Goal: Information Seeking & Learning: Understand process/instructions

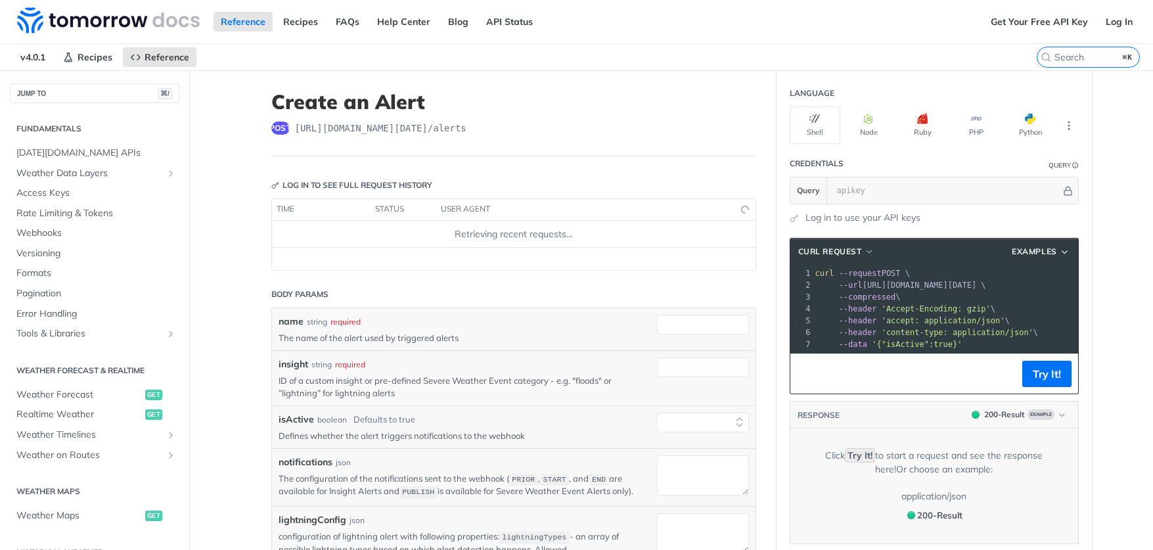
select select "true"
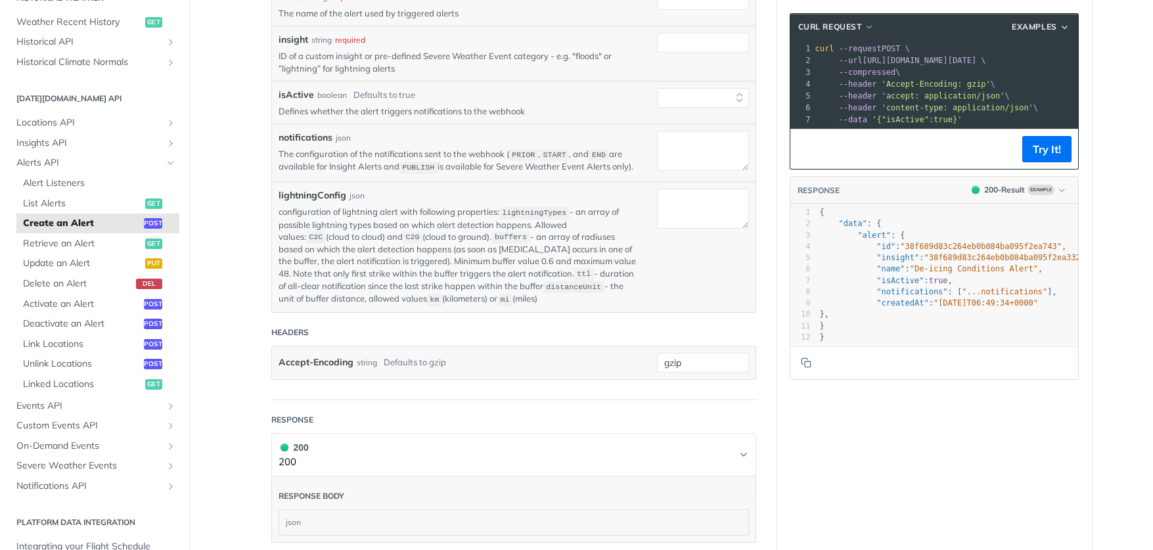
scroll to position [323, 0]
click at [53, 156] on span "Alerts API" at bounding box center [89, 162] width 146 height 13
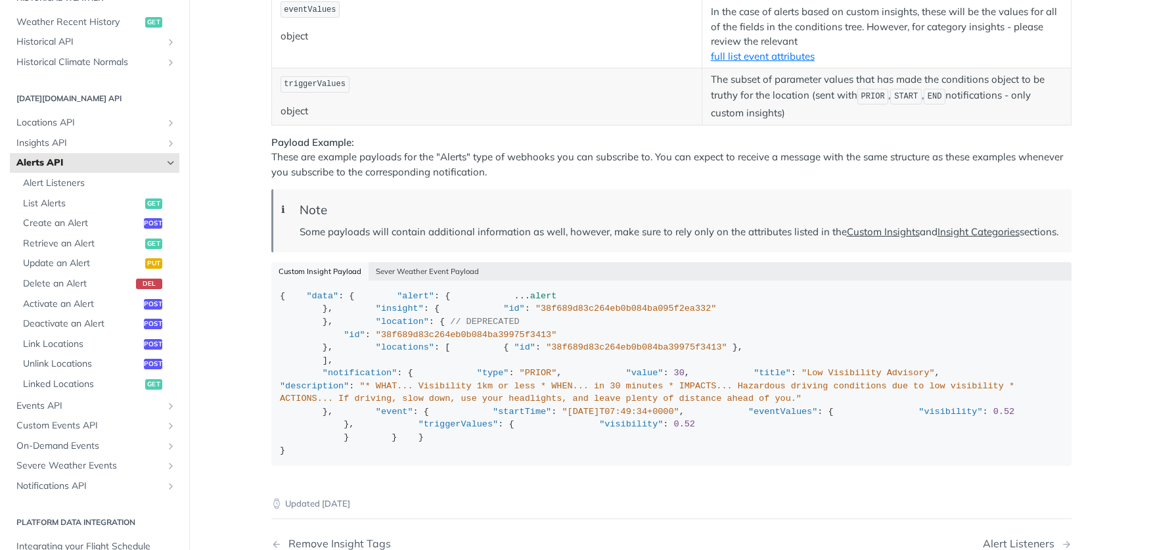
scroll to position [1724, 0]
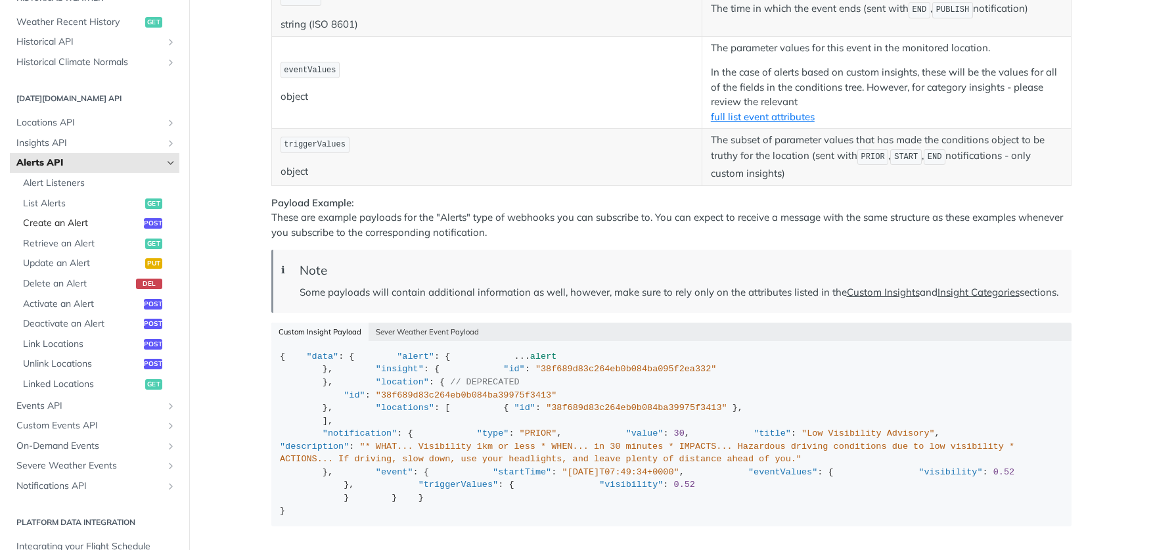
click at [63, 217] on span "Create an Alert" at bounding box center [82, 223] width 118 height 13
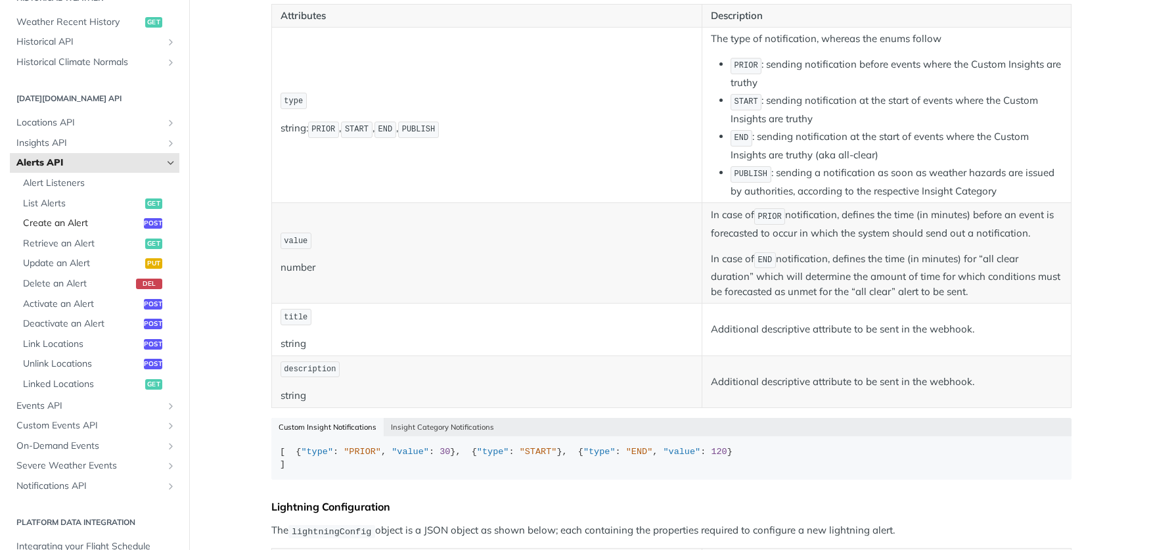
select select "true"
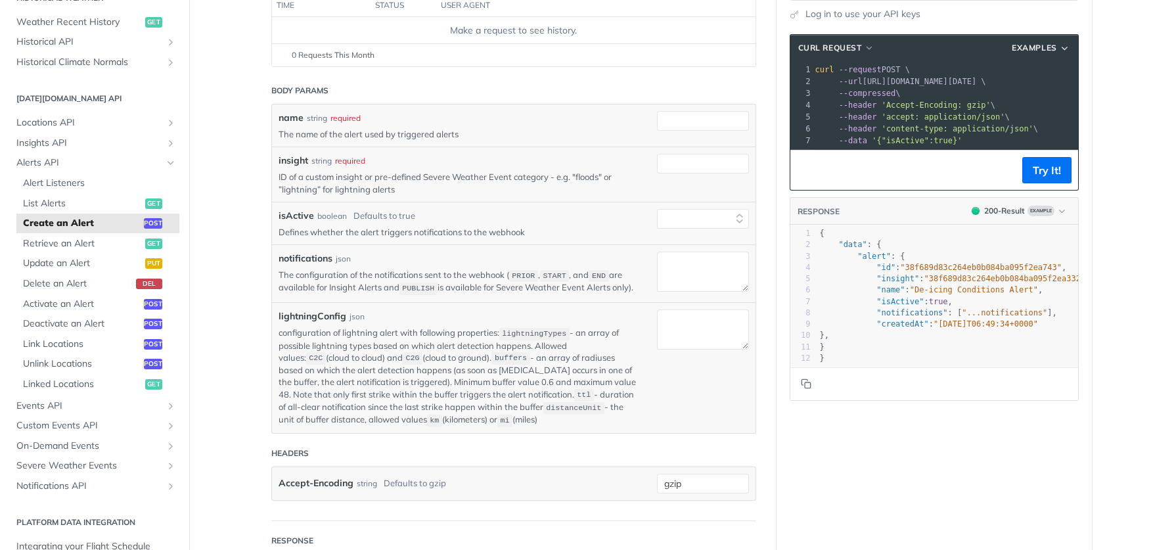
scroll to position [202, 0]
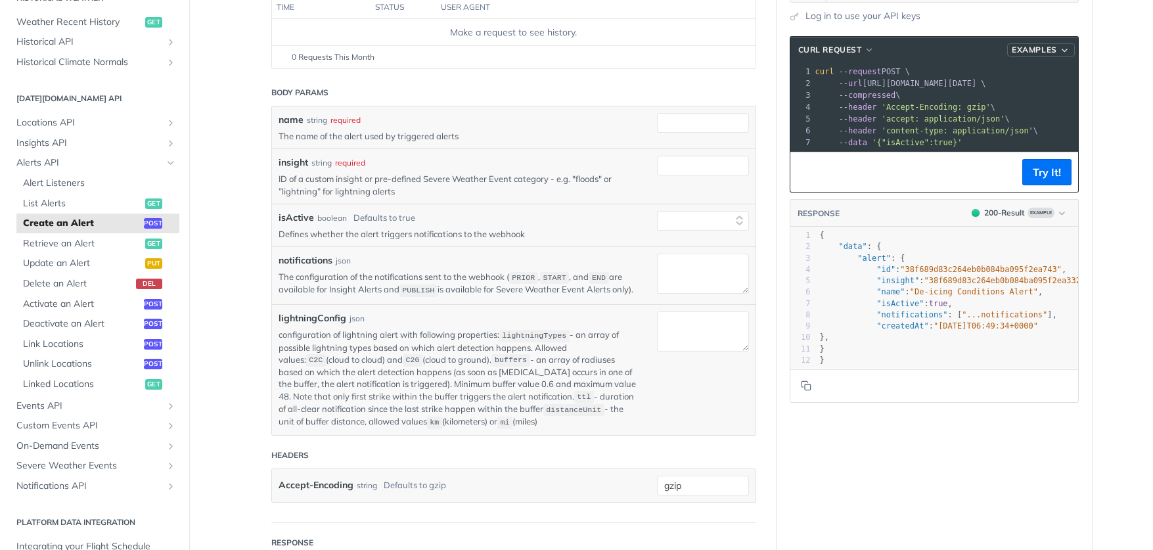
click at [1065, 49] on icon "button" at bounding box center [1065, 50] width 11 height 10
click at [1016, 70] on span "Request Example" at bounding box center [987, 73] width 74 height 14
type input "string"
type textarea "string"
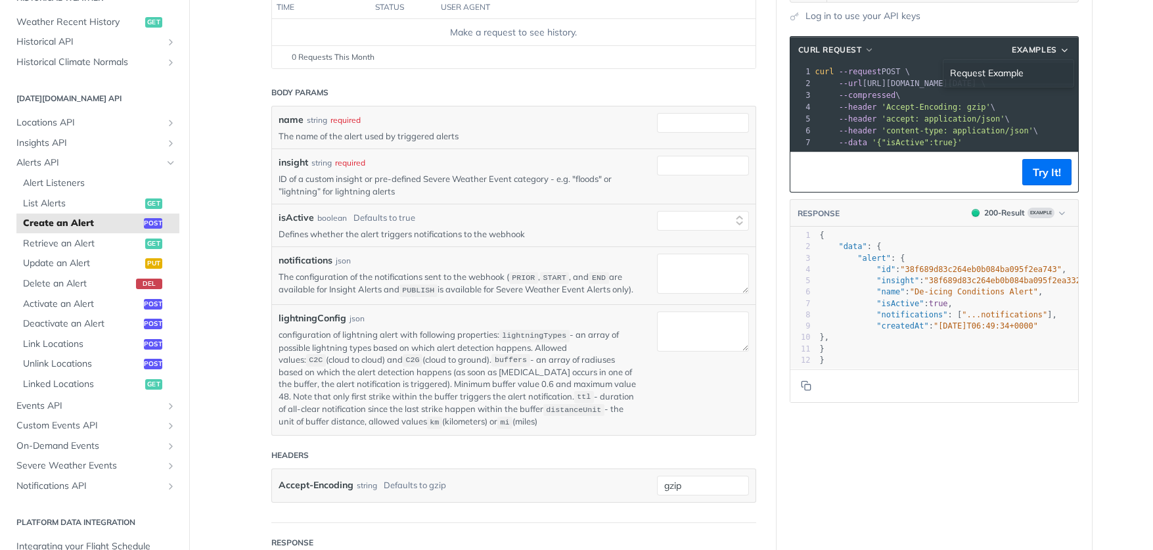
type textarea "string"
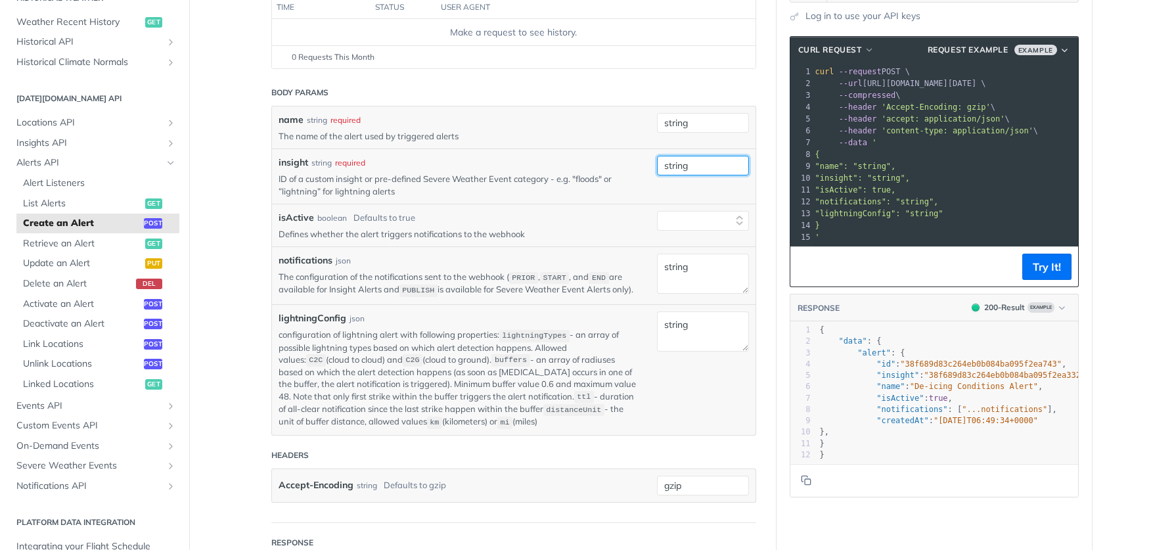
click at [686, 173] on input "string" at bounding box center [703, 166] width 92 height 20
click at [529, 164] on div "insight string required" at bounding box center [458, 163] width 359 height 14
click at [972, 51] on span "Request Example" at bounding box center [968, 50] width 81 height 12
click at [973, 72] on span "Request Example" at bounding box center [987, 73] width 74 height 14
click at [1041, 272] on button "Try It!" at bounding box center [1046, 267] width 49 height 26
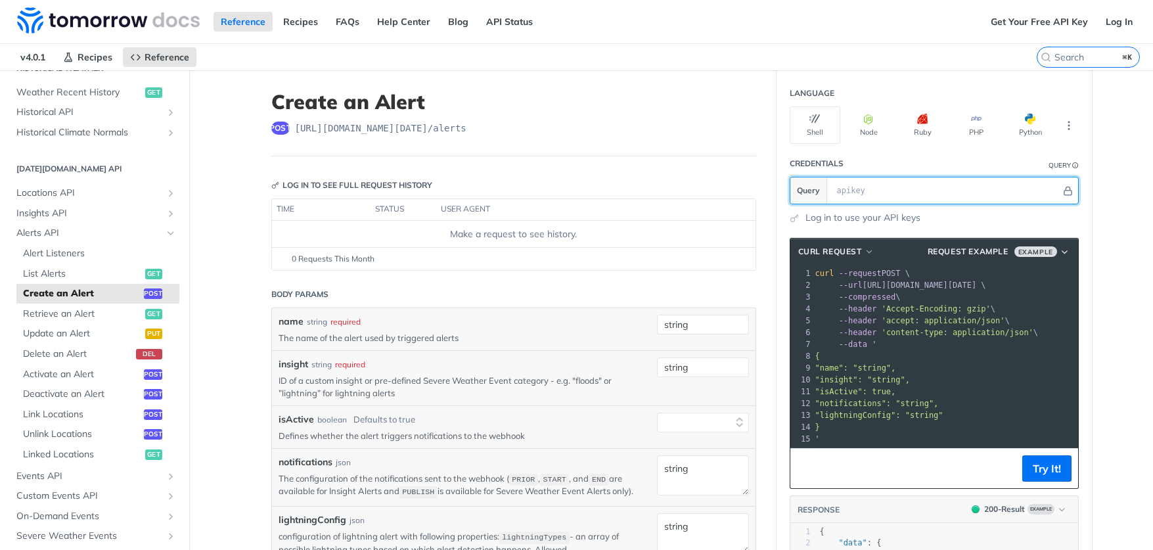
scroll to position [0, 0]
click at [1029, 125] on button "Python" at bounding box center [1030, 124] width 51 height 37
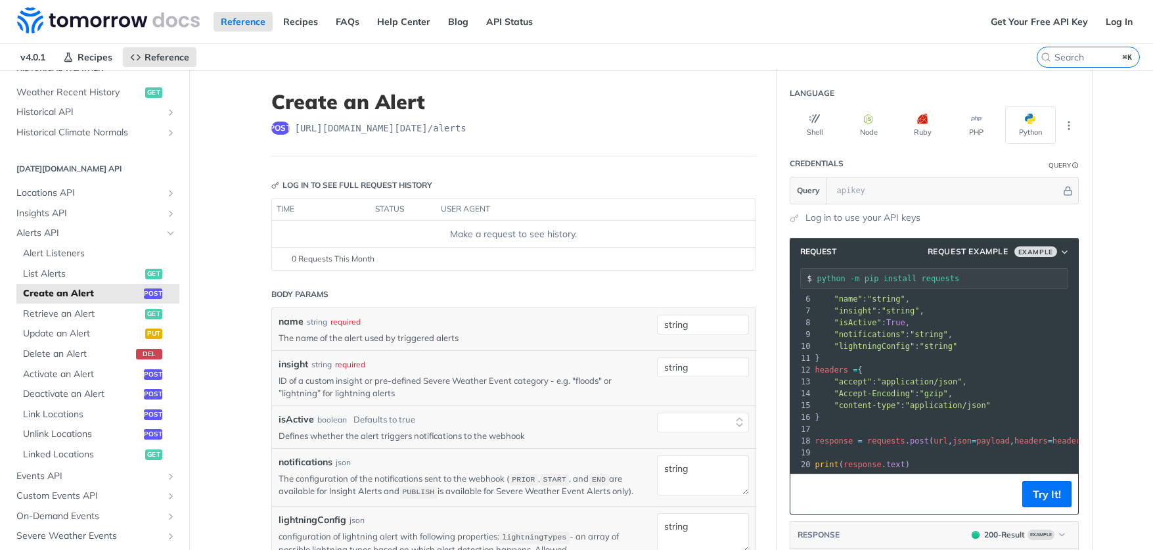
scroll to position [61, 0]
click at [54, 267] on span "List Alerts" at bounding box center [82, 273] width 119 height 13
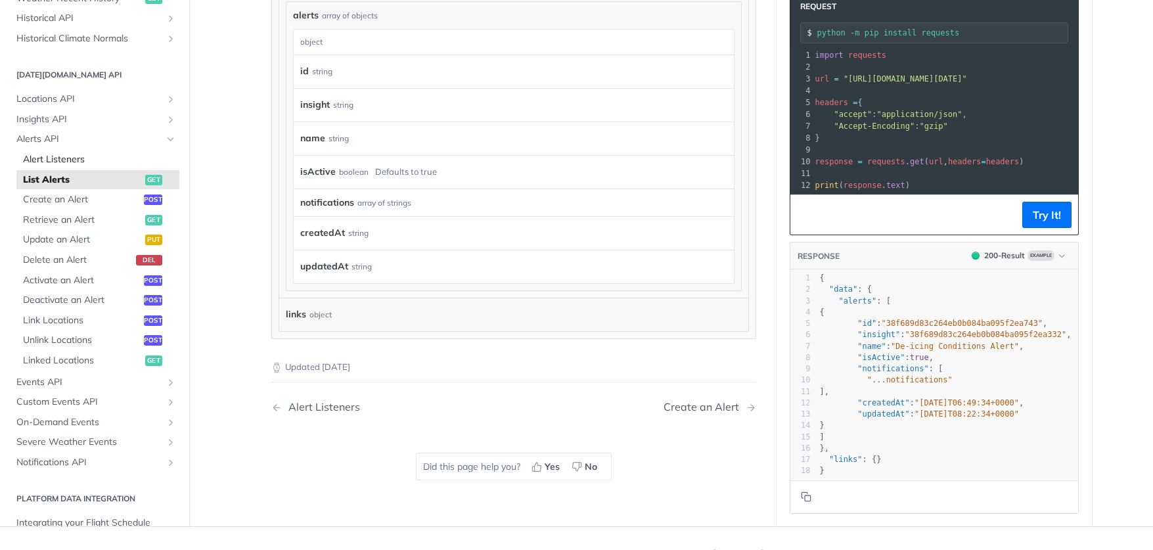
click at [39, 153] on span "Alert Listeners" at bounding box center [99, 159] width 153 height 13
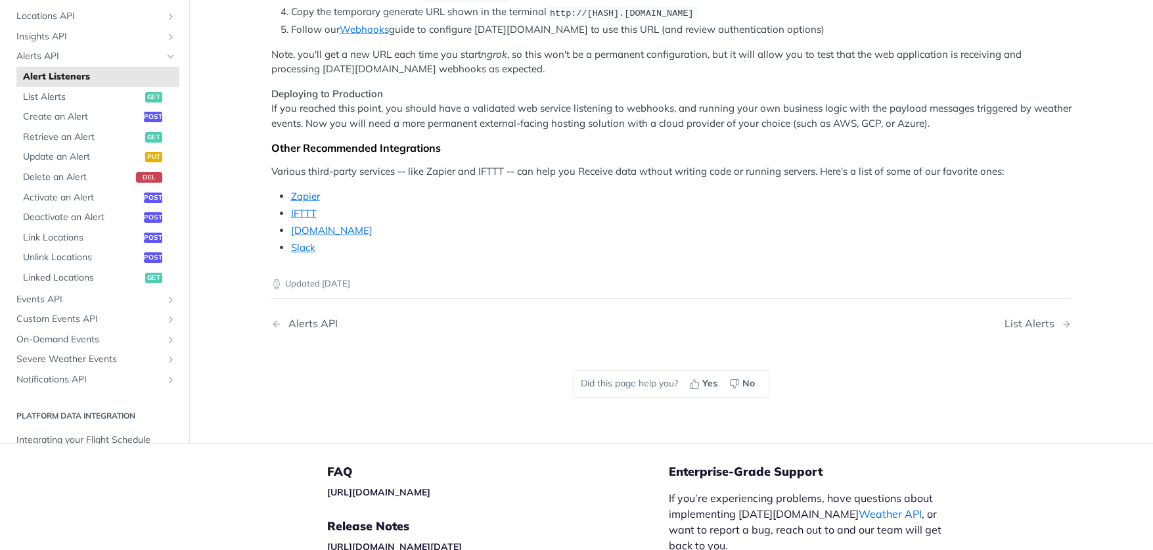
scroll to position [1201, 0]
click at [67, 125] on span "Create an Alert" at bounding box center [82, 118] width 118 height 13
select select "true"
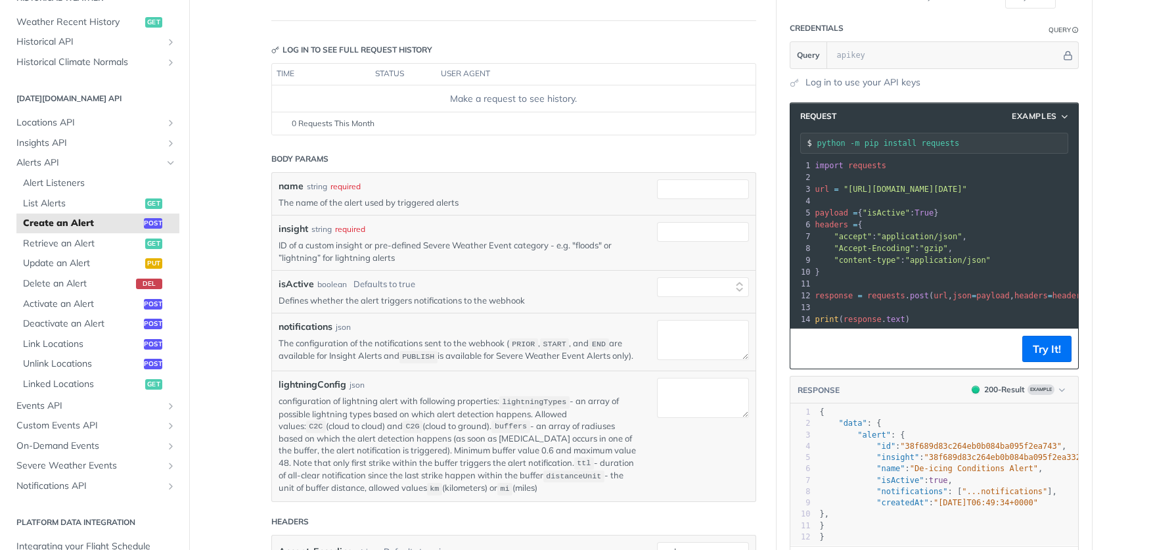
scroll to position [134, 0]
click at [79, 419] on span "Custom Events API" at bounding box center [89, 425] width 146 height 13
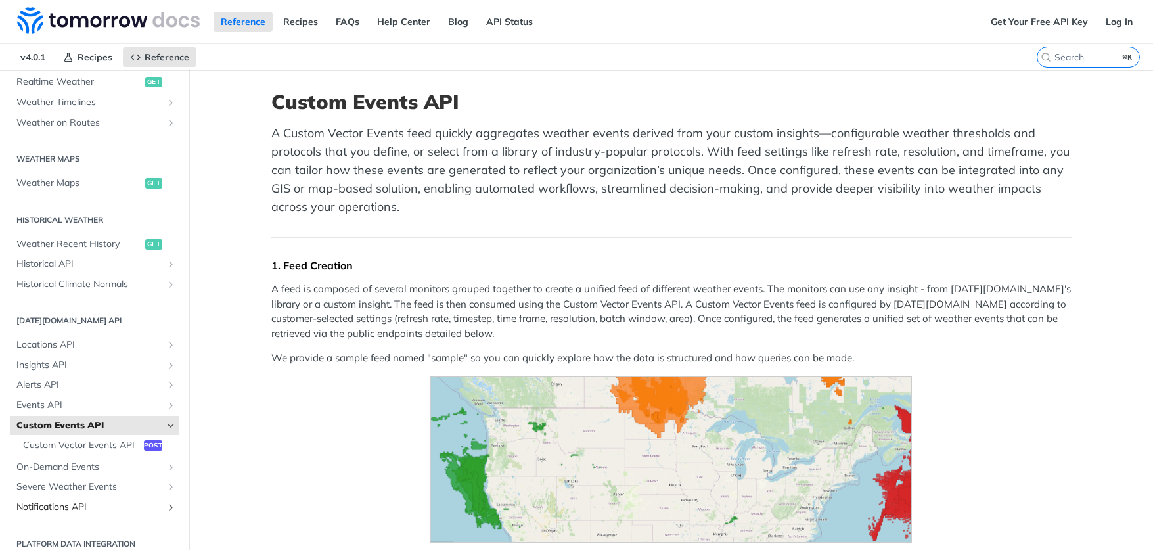
click at [148, 501] on span "Notifications API" at bounding box center [89, 507] width 146 height 13
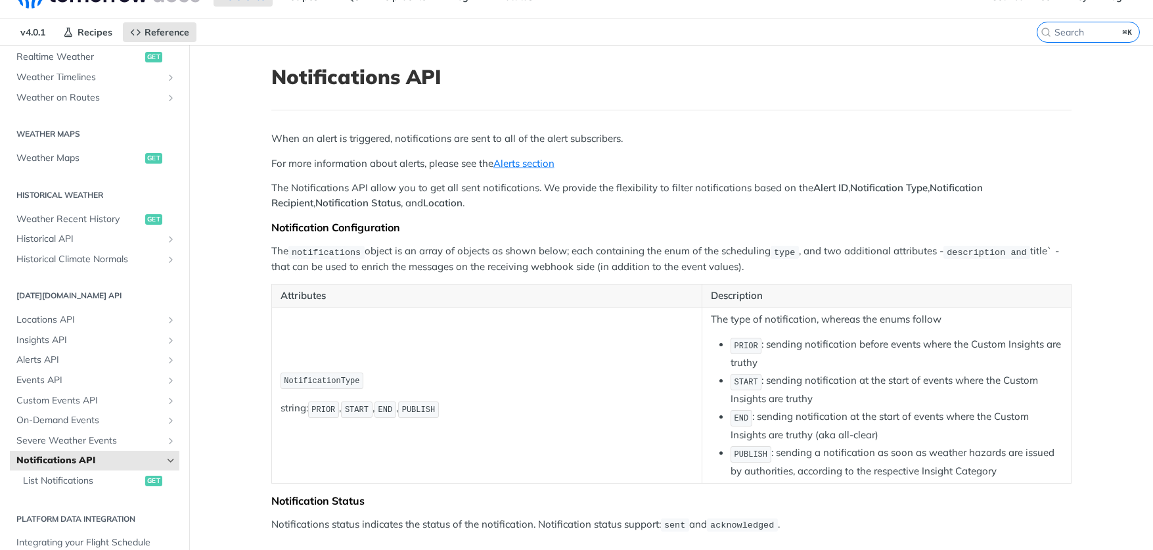
scroll to position [33, 0]
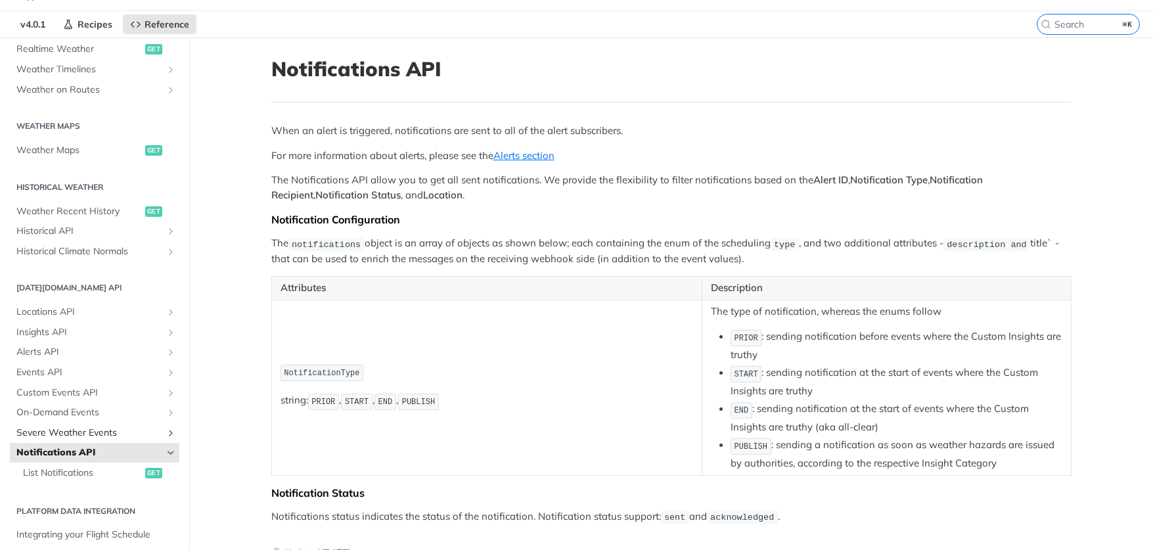
click at [81, 426] on span "Severe Weather Events" at bounding box center [89, 432] width 146 height 13
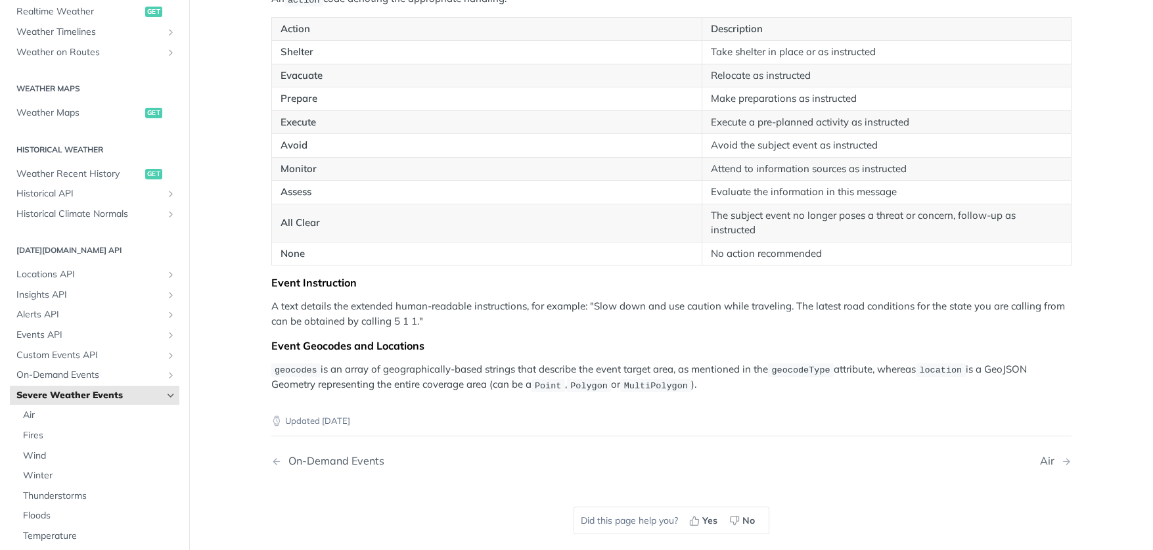
scroll to position [2081, 0]
click at [117, 369] on span "On-Demand Events" at bounding box center [89, 375] width 146 height 13
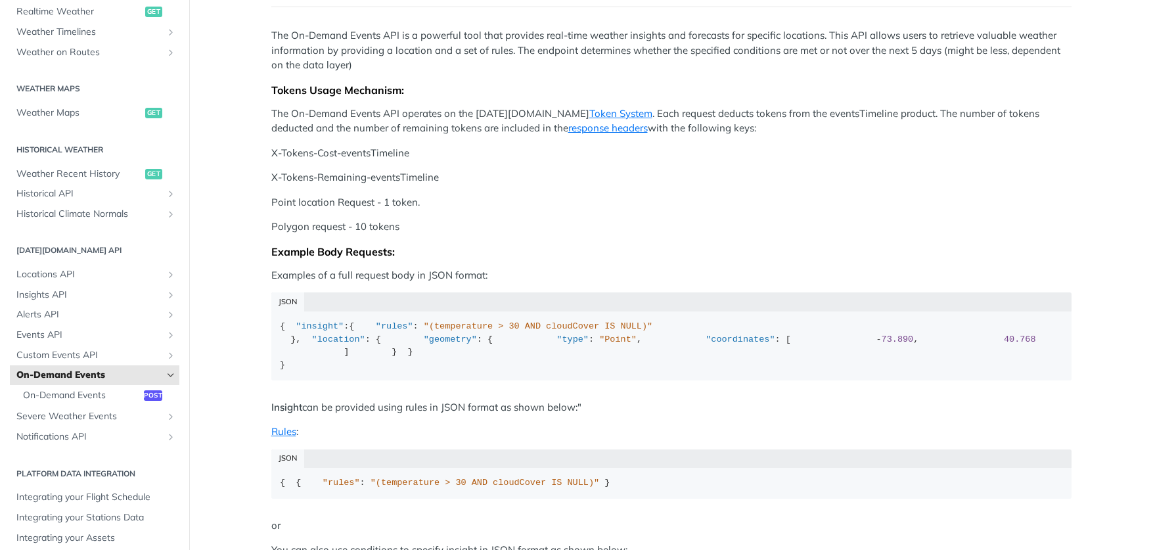
scroll to position [160, 0]
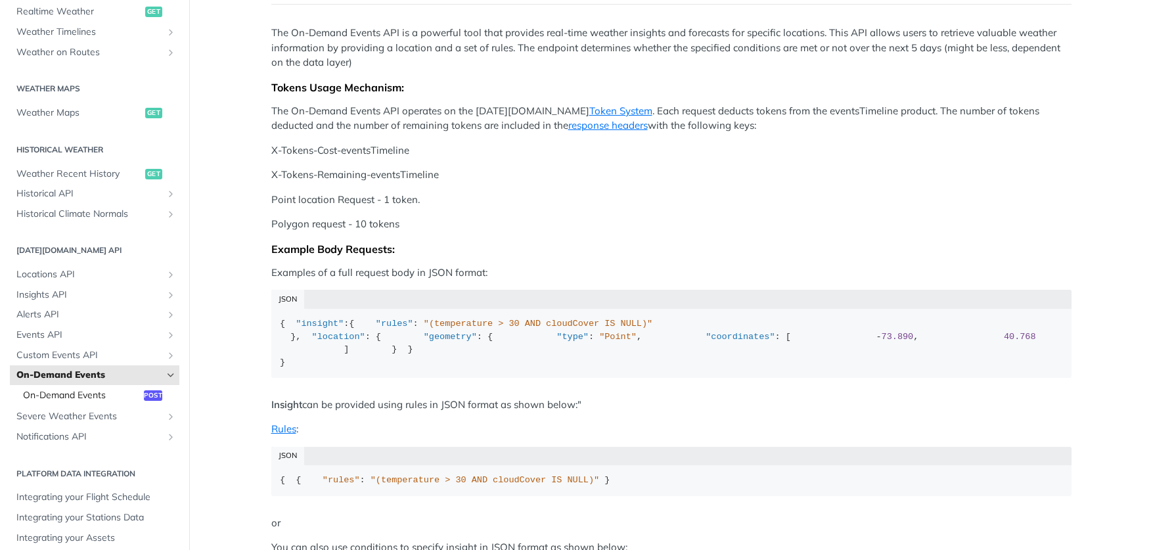
click at [85, 389] on span "On-Demand Events" at bounding box center [82, 395] width 118 height 13
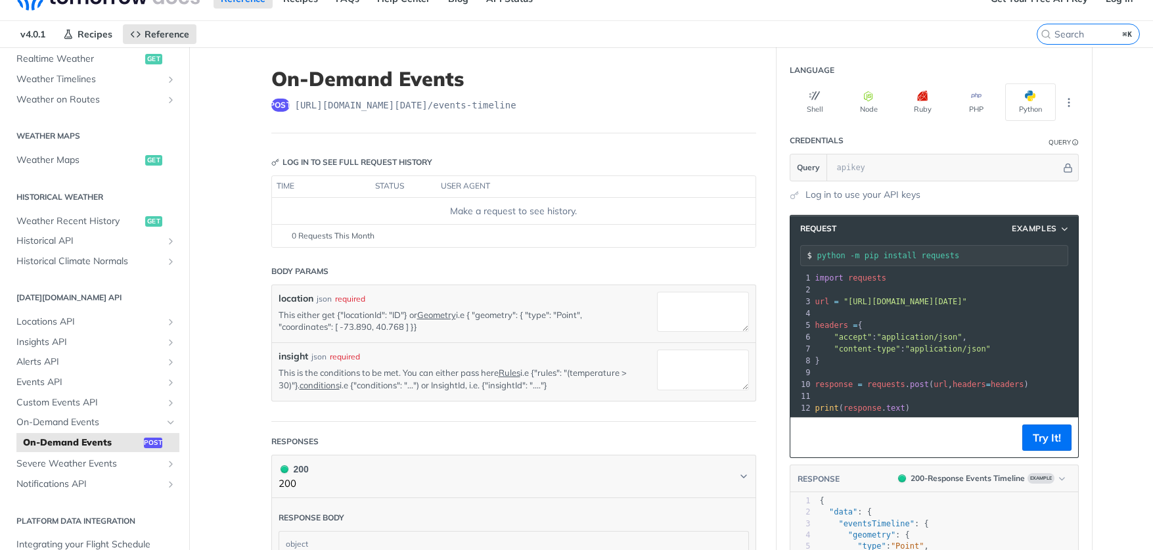
scroll to position [28, 0]
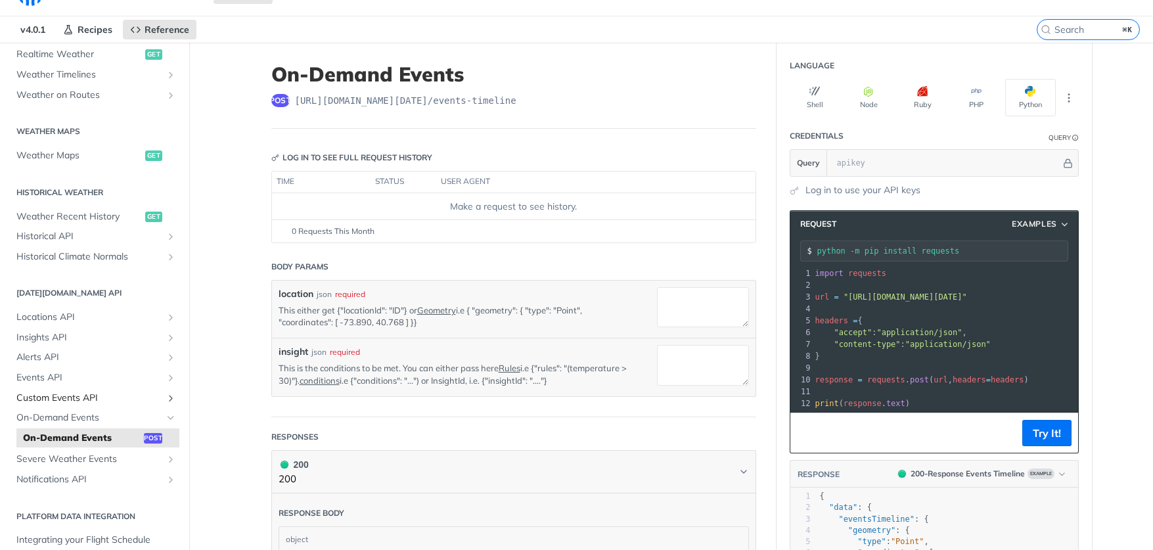
click at [70, 392] on span "Custom Events API" at bounding box center [89, 398] width 146 height 13
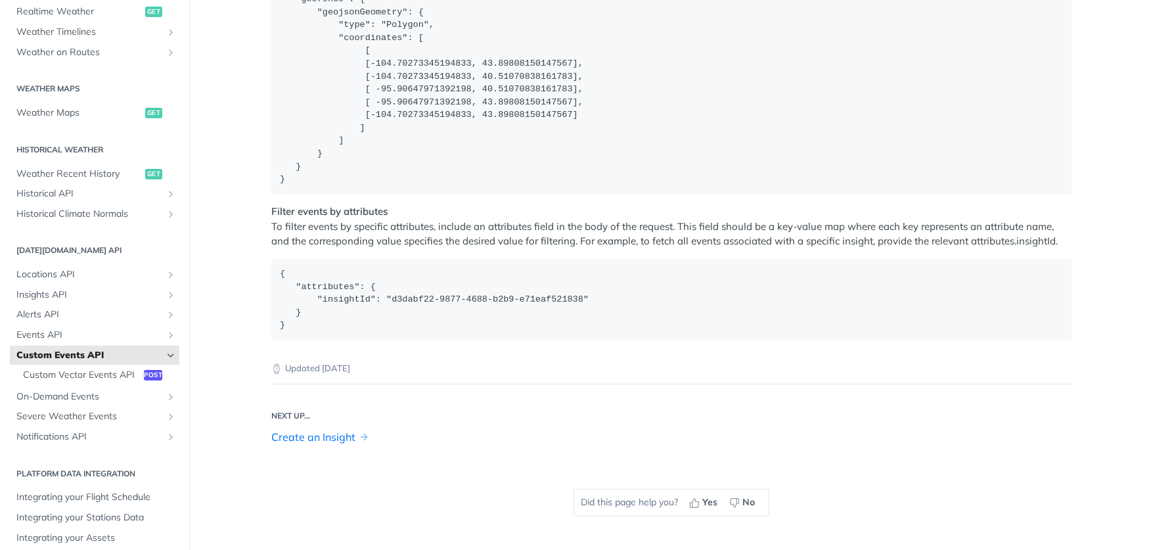
scroll to position [2168, 0]
click at [127, 390] on span "On-Demand Events" at bounding box center [89, 396] width 146 height 13
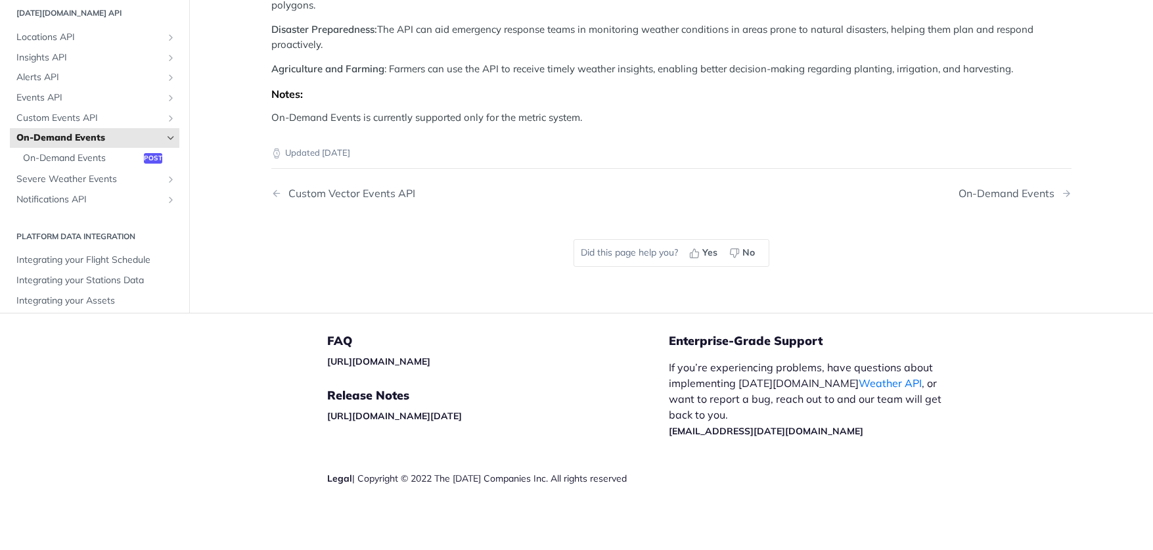
scroll to position [307, 0]
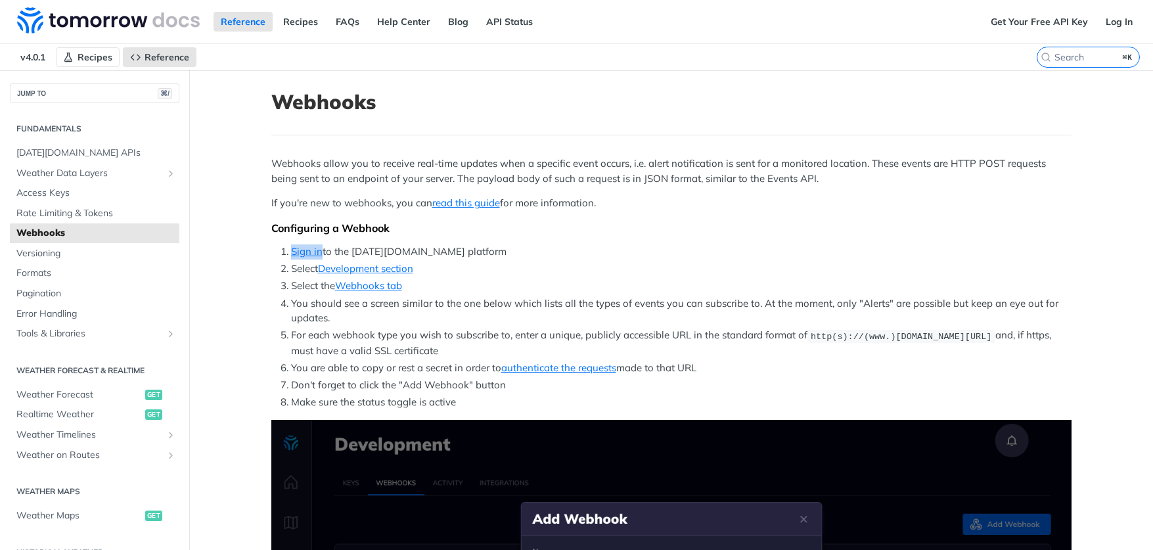
click at [90, 52] on span "Recipes" at bounding box center [95, 57] width 35 height 12
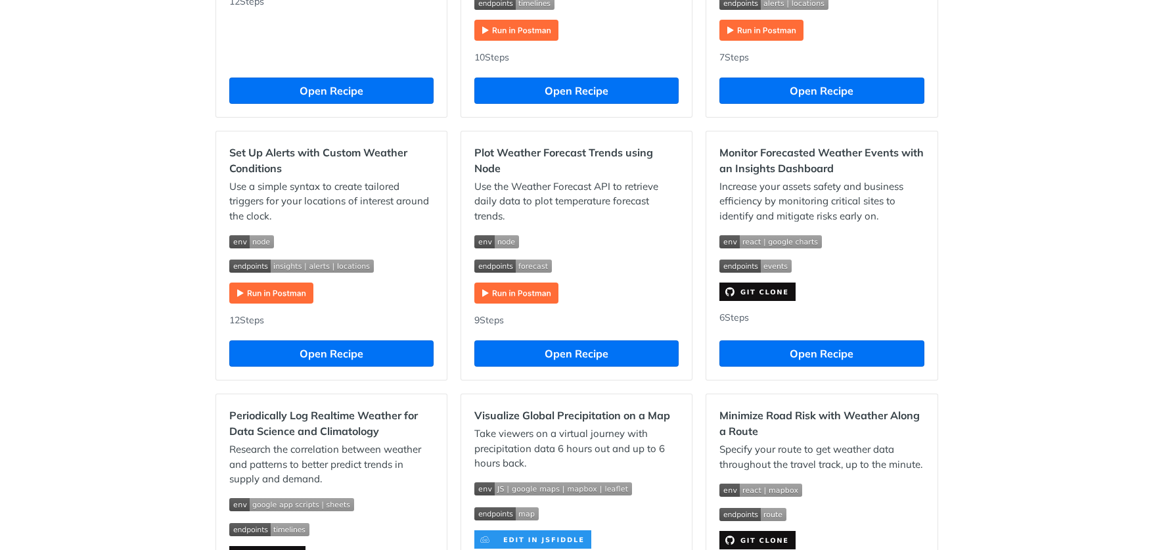
scroll to position [577, 0]
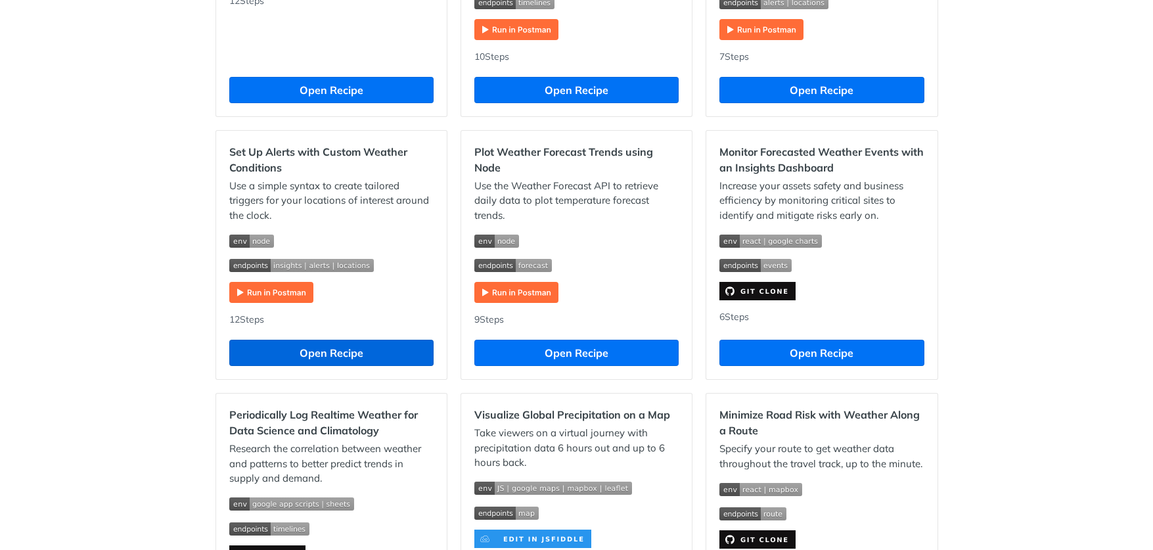
click at [342, 349] on button "Open Recipe" at bounding box center [331, 353] width 204 height 26
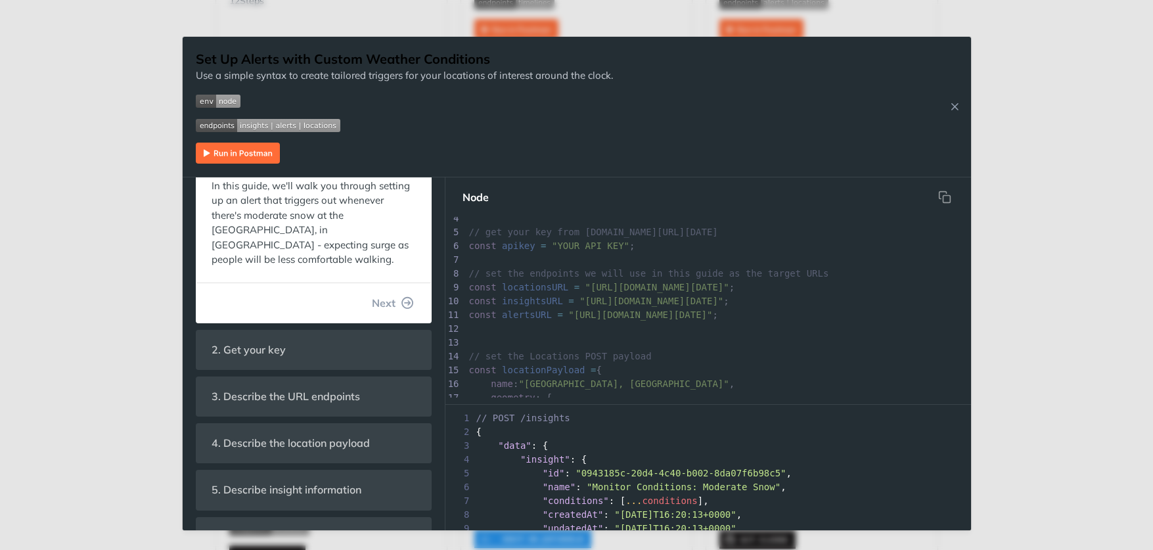
scroll to position [41, 1]
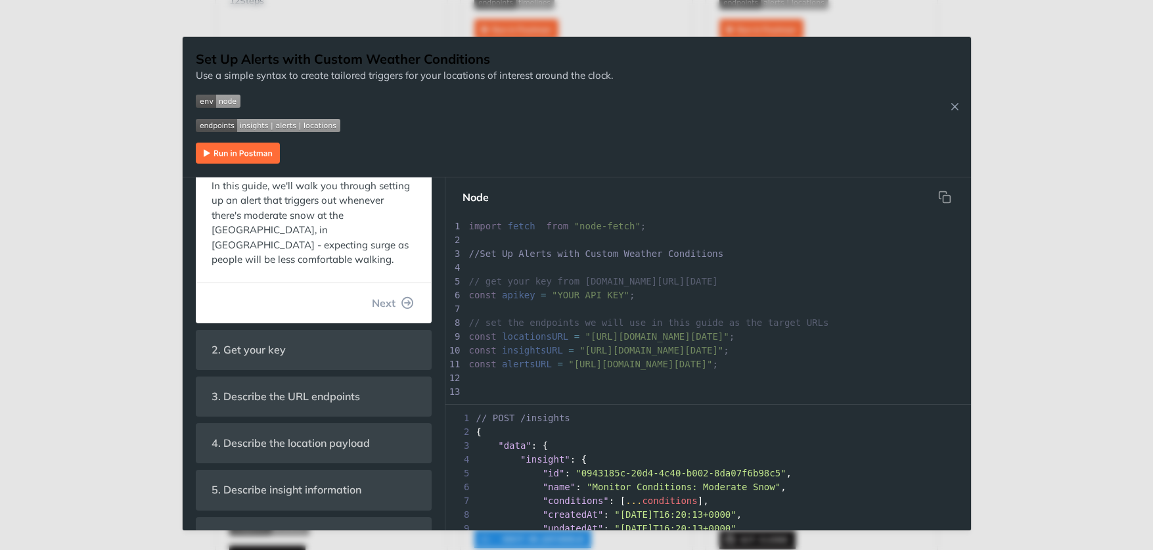
click at [231, 103] on img "Expand image" at bounding box center [218, 101] width 45 height 13
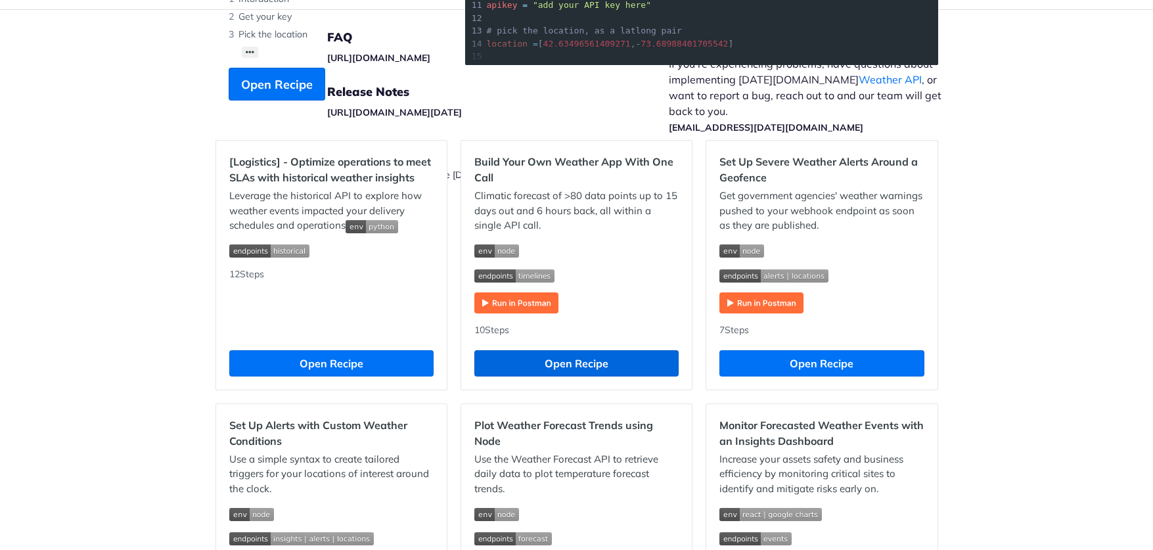
click at [555, 359] on button "Open Recipe" at bounding box center [576, 363] width 204 height 26
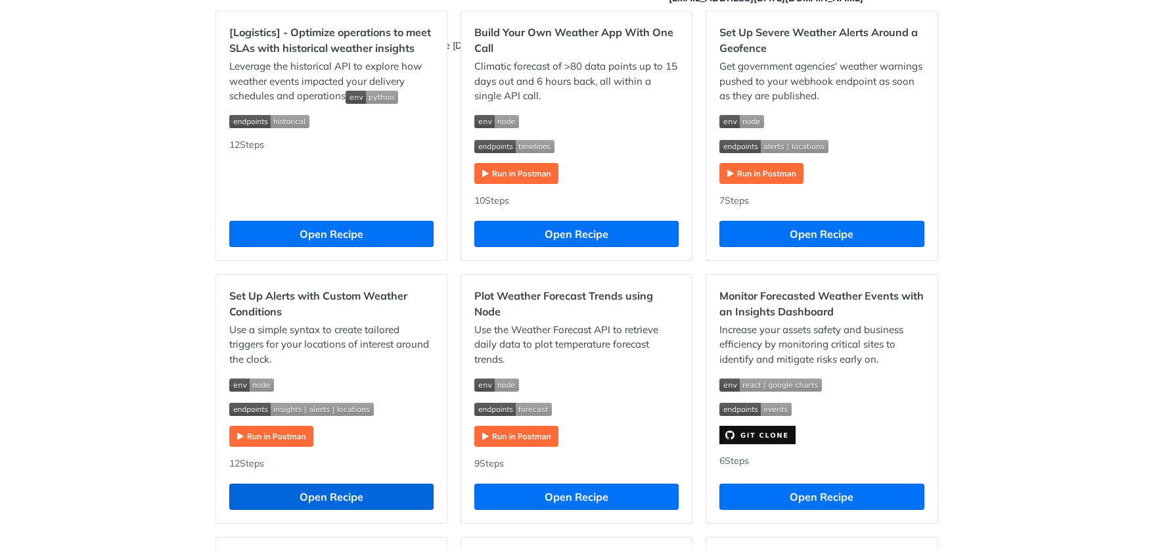
click at [335, 497] on button "Open Recipe" at bounding box center [331, 496] width 204 height 26
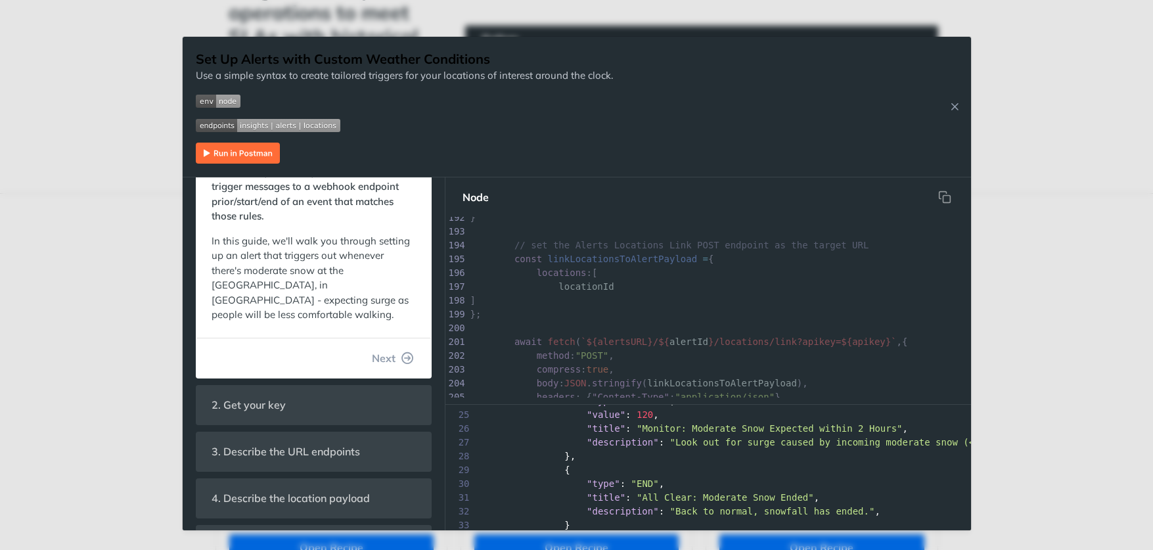
click at [256, 148] on img "Expand image" at bounding box center [238, 153] width 84 height 21
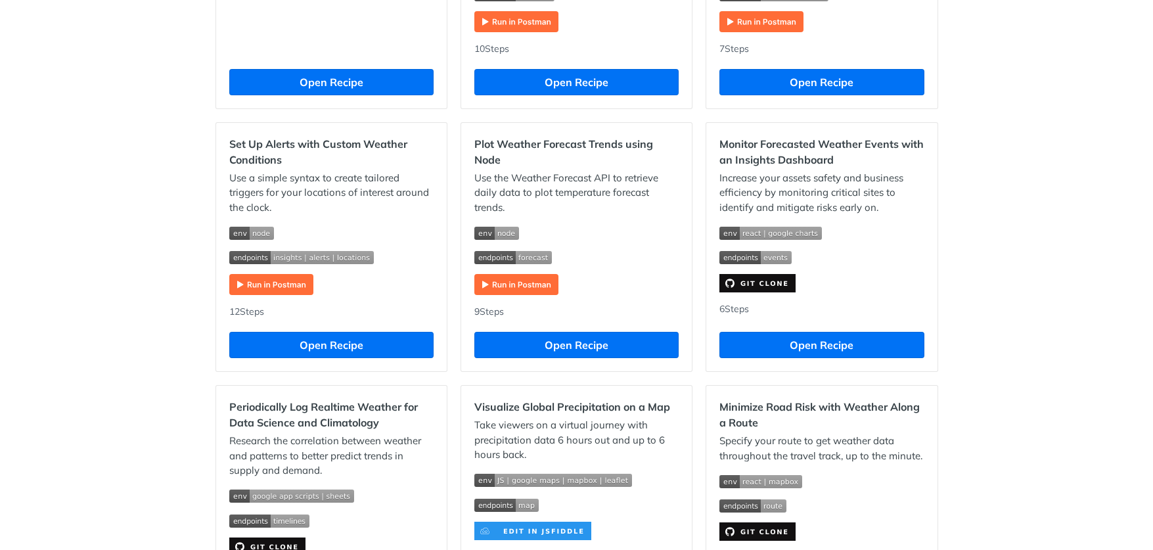
scroll to position [583, 0]
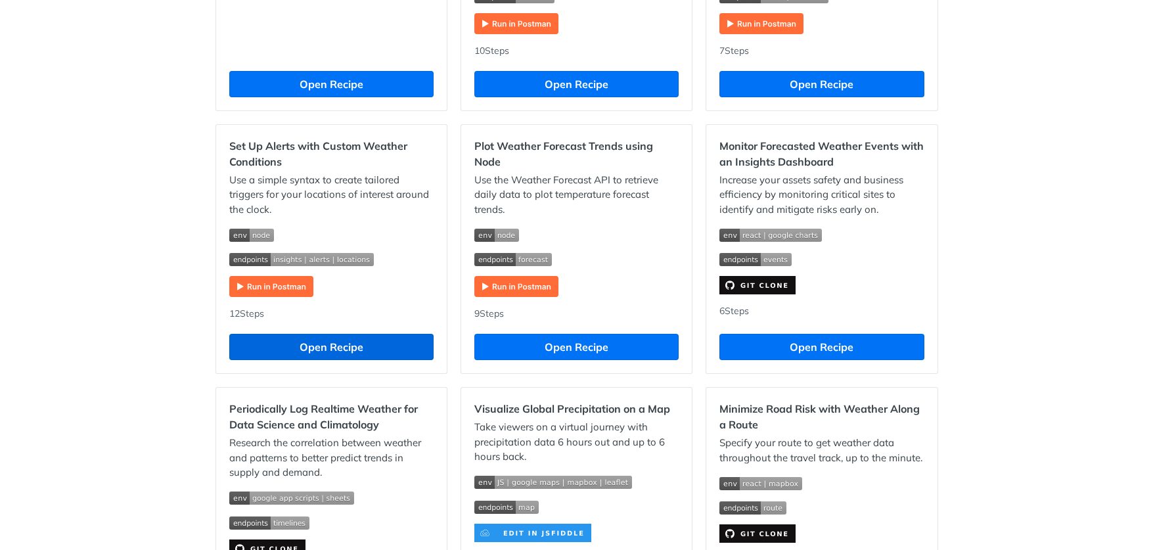
click at [361, 350] on button "Open Recipe" at bounding box center [331, 347] width 204 height 26
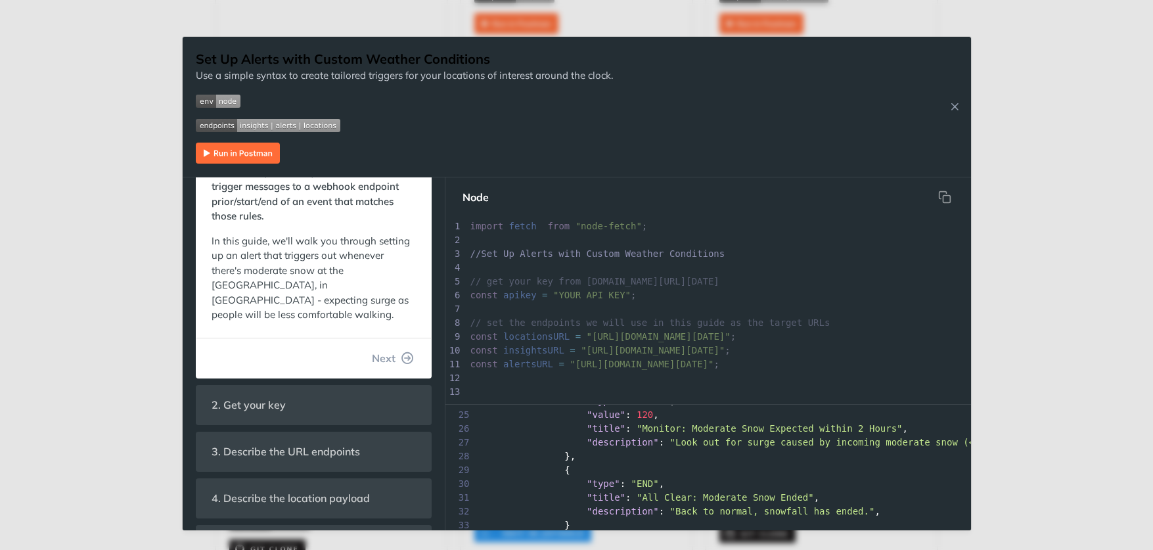
click at [232, 156] on img "Expand image" at bounding box center [238, 153] width 84 height 21
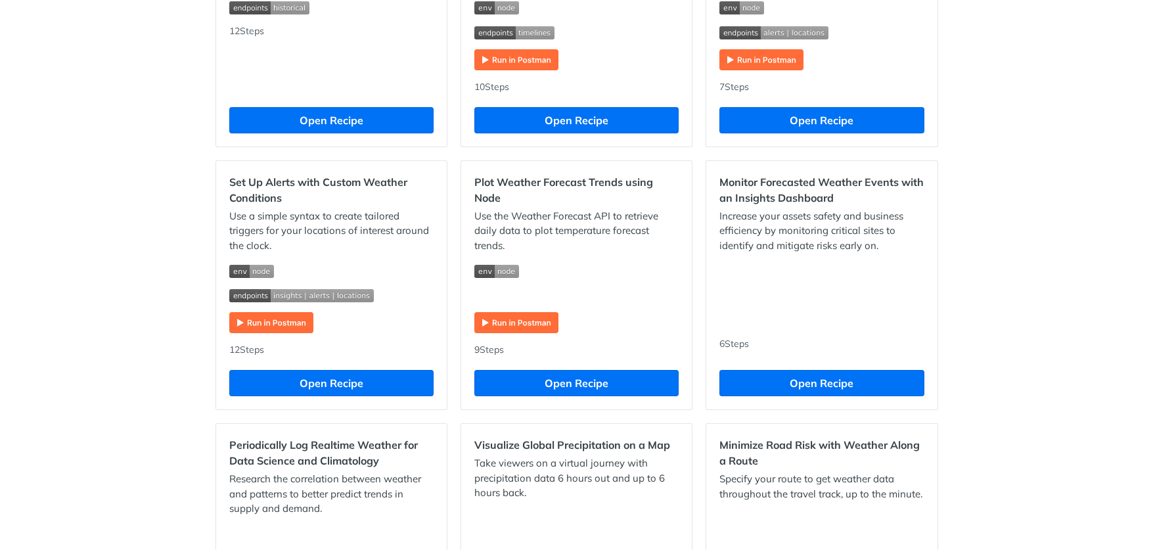
scroll to position [558, 0]
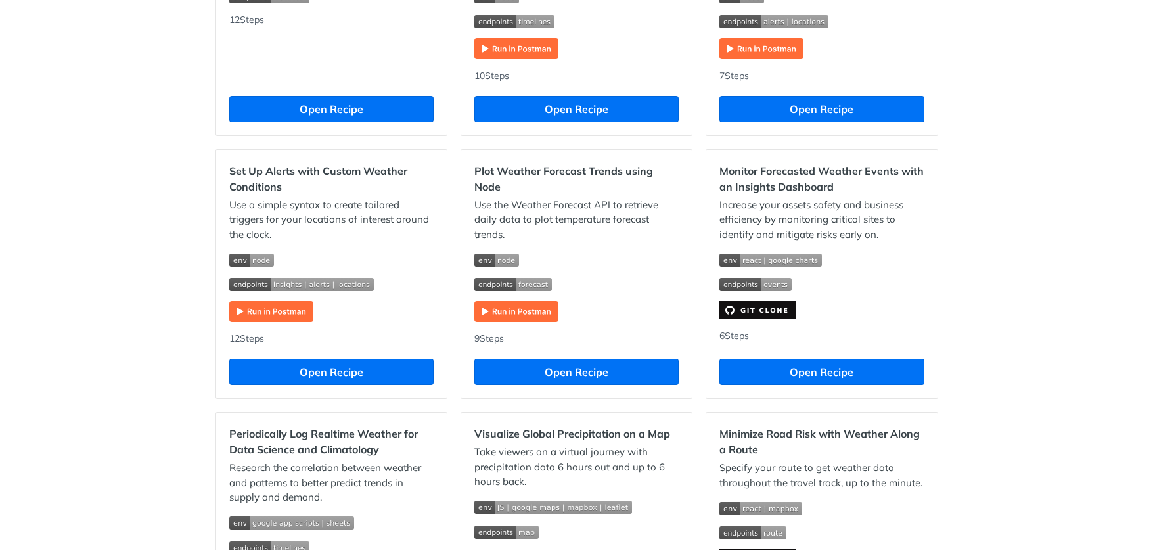
click at [259, 309] on img "Expand image" at bounding box center [271, 311] width 84 height 21
